Goal: Find contact information: Find contact information

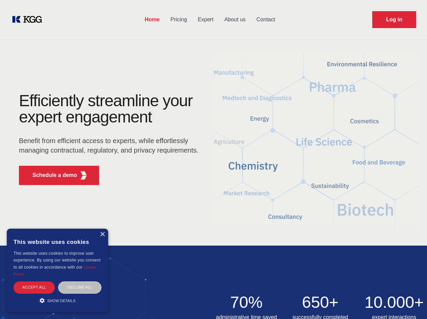
click at [213, 159] on div "Efficiently streamline your expert engagement Benefit from efficient access to …" at bounding box center [111, 142] width 206 height 98
click at [51, 175] on p "Schedule a demo" at bounding box center [54, 175] width 45 height 8
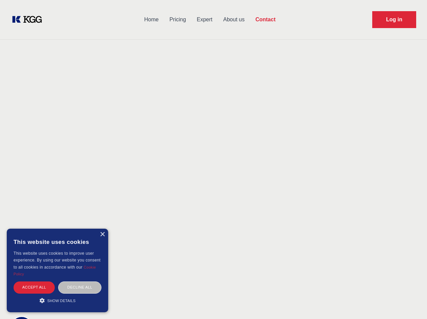
click at [102, 234] on div "× This website uses cookies This website uses cookies to improve user experienc…" at bounding box center [57, 269] width 101 height 83
click at [34, 287] on div "Accept all" at bounding box center [34, 287] width 41 height 12
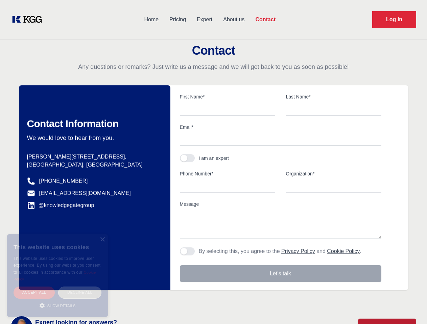
click at [80, 287] on div "Decline all" at bounding box center [79, 293] width 43 height 12
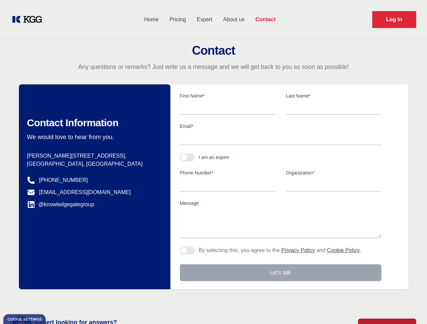
click at [57, 300] on main "Contact Any questions or remarks? Just write us a message and we will get back …" at bounding box center [213, 176] width 427 height 352
